Goal: Task Accomplishment & Management: Manage account settings

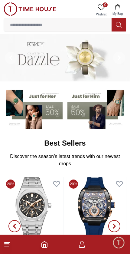
click at [81, 243] on icon "button" at bounding box center [81, 244] width 7 height 7
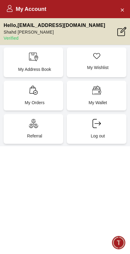
click at [51, 93] on div "My Orders" at bounding box center [34, 96] width 60 height 30
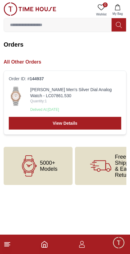
click at [92, 125] on link "View Details" at bounding box center [65, 123] width 113 height 13
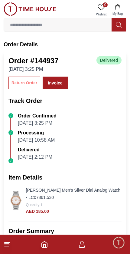
click at [29, 85] on div "Return Order" at bounding box center [25, 83] width 26 height 7
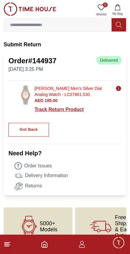
click at [74, 110] on div "Track Return Product" at bounding box center [78, 109] width 87 height 7
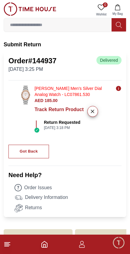
click at [15, 157] on button "Got Back" at bounding box center [28, 152] width 41 height 14
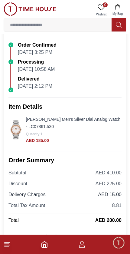
click at [118, 243] on span "Minimize live chat window" at bounding box center [119, 243] width 18 height 18
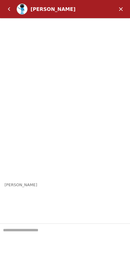
click at [83, 232] on textarea "We are here to help you" at bounding box center [65, 239] width 130 height 30
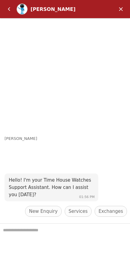
scroll to position [129, 0]
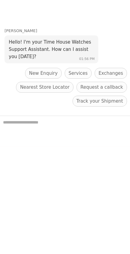
click at [115, 72] on span "Exchanges" at bounding box center [111, 73] width 25 height 7
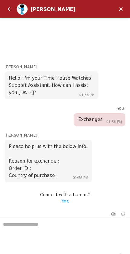
click at [67, 202] on em "Yes" at bounding box center [65, 201] width 7 height 5
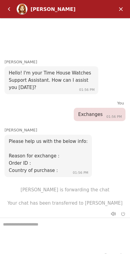
click at [40, 230] on textarea "We are here to help you" at bounding box center [65, 233] width 130 height 30
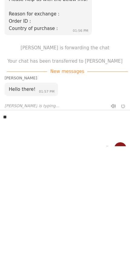
type textarea "**"
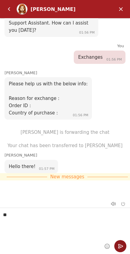
scroll to position [10, 0]
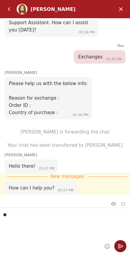
click at [119, 245] on em "Send" at bounding box center [121, 246] width 12 height 12
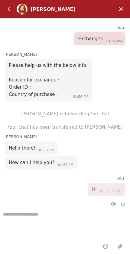
click at [70, 221] on textarea "We are here to help you" at bounding box center [65, 223] width 130 height 30
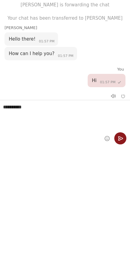
type textarea "**********"
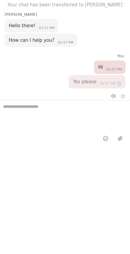
type textarea "*"
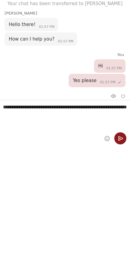
scroll to position [44, 0]
type textarea "**********"
click at [121, 138] on em "Send" at bounding box center [121, 138] width 12 height 12
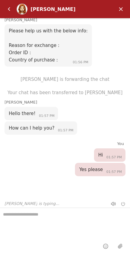
scroll to position [66, 0]
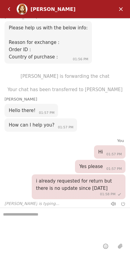
click at [67, 221] on textarea "We are here to help you" at bounding box center [65, 223] width 130 height 30
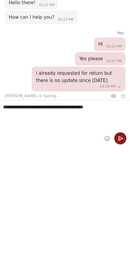
type textarea "**********"
click at [121, 138] on em "Send" at bounding box center [121, 138] width 12 height 12
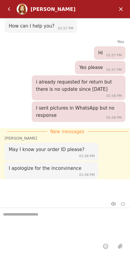
scroll to position [159, 0]
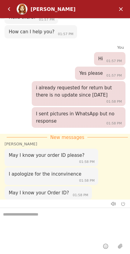
click at [55, 216] on textarea "We are here to help you" at bounding box center [65, 223] width 130 height 30
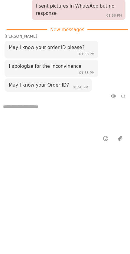
click at [46, 111] on textarea "We are here to help you" at bounding box center [65, 115] width 130 height 30
click at [19, 108] on textarea "We are here to help you" at bounding box center [65, 115] width 130 height 30
click at [20, 108] on textarea "We are here to help you" at bounding box center [65, 115] width 130 height 30
click at [16, 106] on textarea "We are here to help you" at bounding box center [65, 115] width 130 height 30
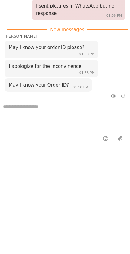
click at [17, 107] on textarea "We are here to help you" at bounding box center [65, 115] width 130 height 30
click at [17, 108] on textarea "We are here to help you" at bounding box center [65, 115] width 130 height 30
paste textarea "**********"
type textarea "**********"
click at [122, 138] on em "Send" at bounding box center [121, 138] width 12 height 12
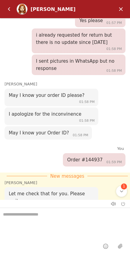
scroll to position [217, 0]
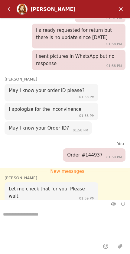
click at [41, 218] on textarea "We are here to help you" at bounding box center [65, 223] width 130 height 30
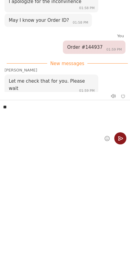
type textarea "**"
click at [120, 142] on em "Send" at bounding box center [121, 138] width 12 height 12
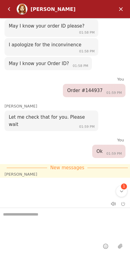
scroll to position [285, 0]
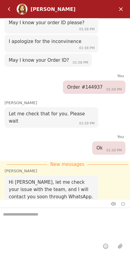
click at [64, 214] on textarea "We are here to help you" at bounding box center [65, 223] width 130 height 30
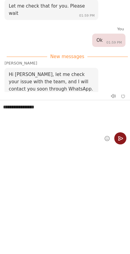
type textarea "**********"
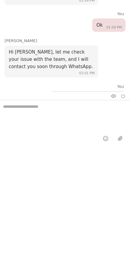
scroll to position [304, 0]
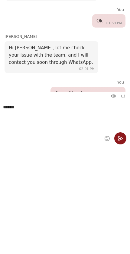
type textarea "******"
click at [121, 141] on em "Send" at bounding box center [121, 138] width 12 height 12
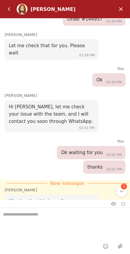
scroll to position [352, 0]
click at [64, 216] on textarea "We are here to help you" at bounding box center [65, 223] width 130 height 30
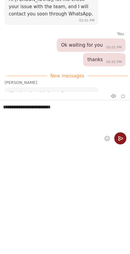
type textarea "**********"
click at [121, 140] on em "Send" at bounding box center [121, 138] width 12 height 12
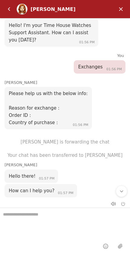
scroll to position [0, 0]
